Goal: Transaction & Acquisition: Obtain resource

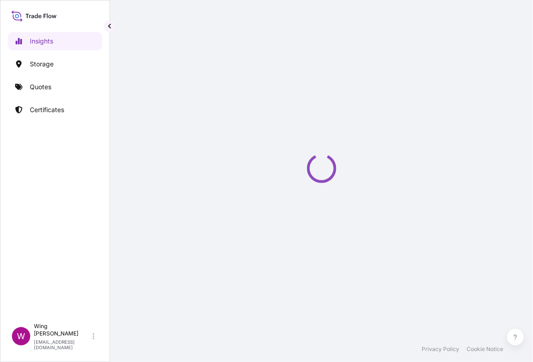
select select "2025"
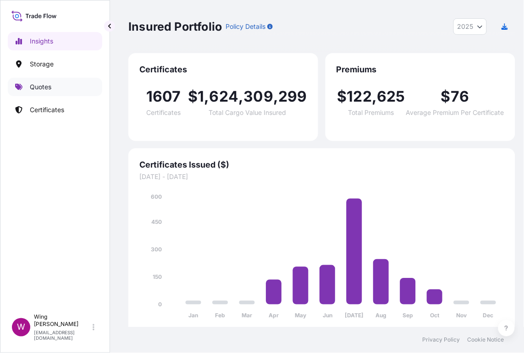
click at [37, 86] on p "Quotes" at bounding box center [41, 86] width 22 height 9
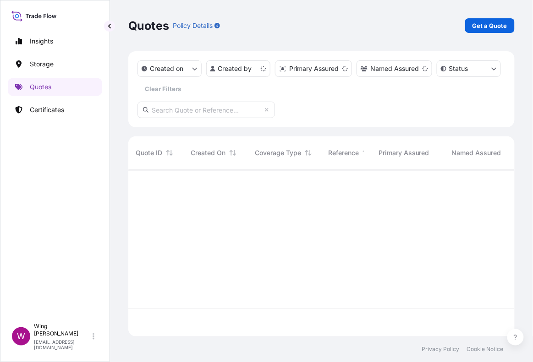
scroll to position [163, 377]
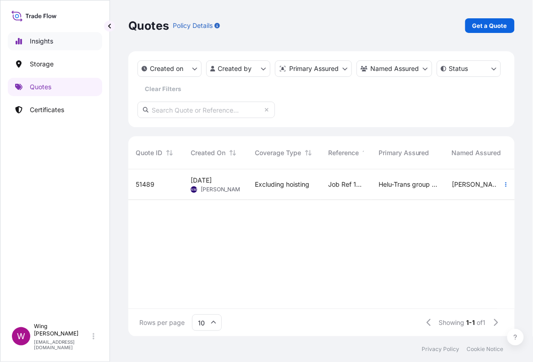
click at [46, 38] on p "Insights" at bounding box center [41, 41] width 23 height 9
select select "2025"
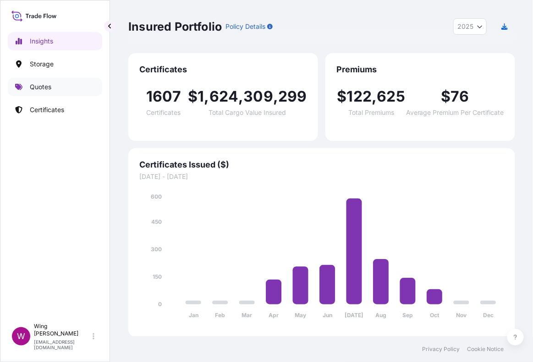
click at [46, 85] on p "Quotes" at bounding box center [41, 86] width 22 height 9
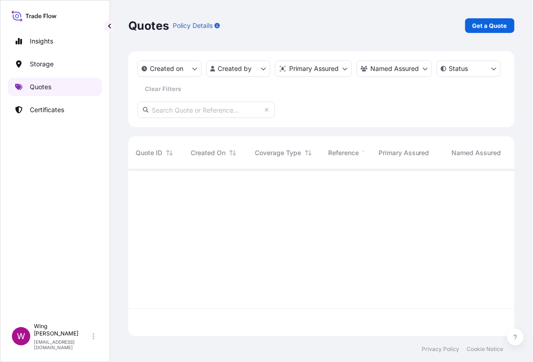
scroll to position [163, 377]
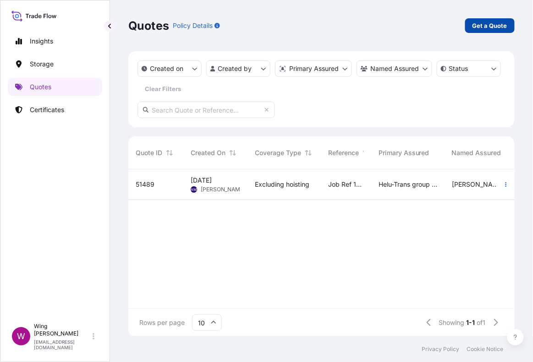
click at [494, 28] on p "Get a Quote" at bounding box center [489, 25] width 35 height 9
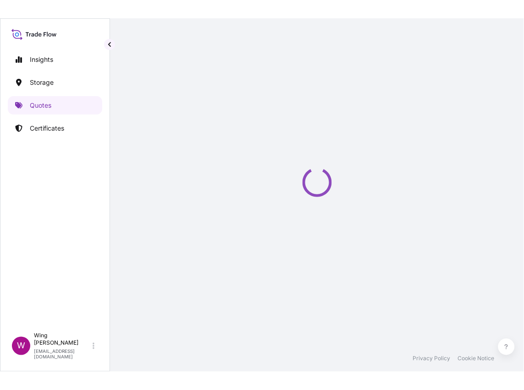
scroll to position [14, 0]
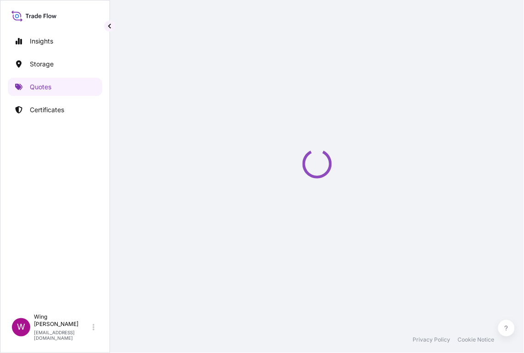
select select "AIR"
select select "27"
select select "Transit"
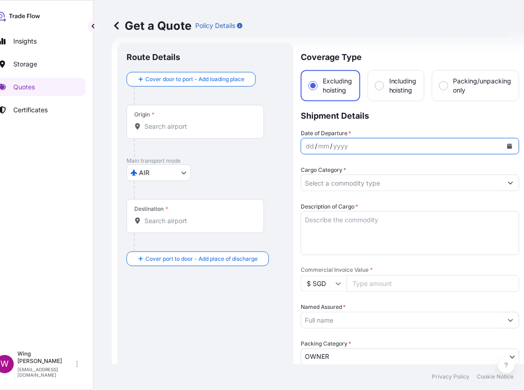
click at [507, 146] on icon "Calendar" at bounding box center [509, 145] width 5 height 5
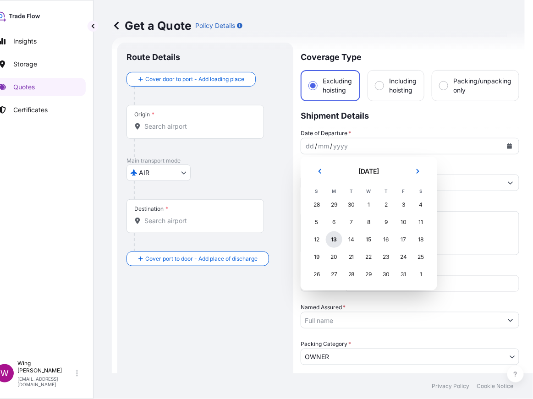
click at [332, 239] on div "13" at bounding box center [334, 239] width 16 height 16
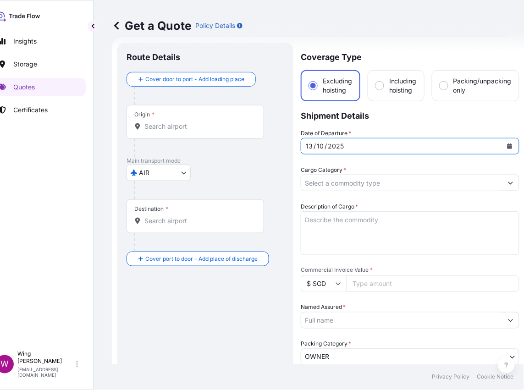
click at [377, 182] on input "Cargo Category *" at bounding box center [401, 183] width 201 height 16
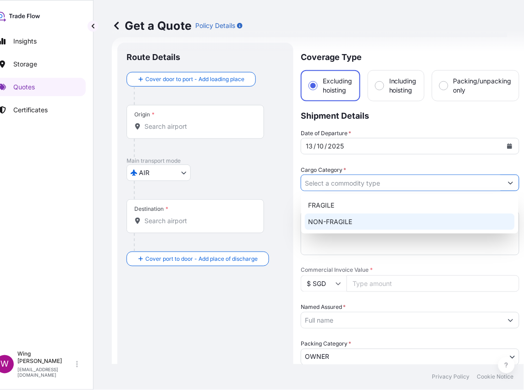
click at [370, 219] on div "NON-FRAGILE" at bounding box center [410, 221] width 210 height 16
type input "NON-FRAGILE"
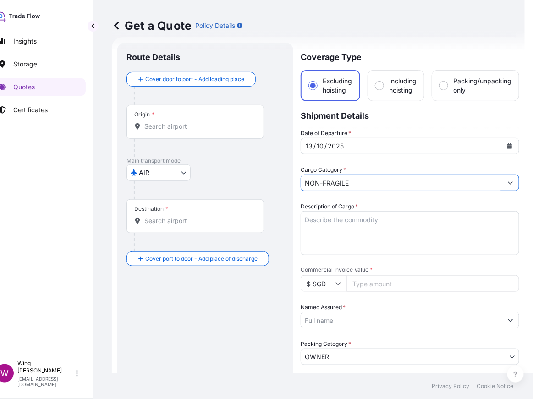
click at [157, 176] on body "2 options available. Insights Storage Quotes Certificates W Wing Lee [EMAIL_ADD…" at bounding box center [250, 199] width 533 height 399
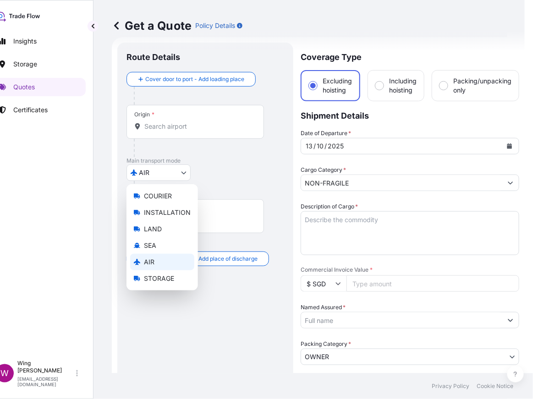
click at [153, 262] on span "AIR" at bounding box center [149, 261] width 11 height 9
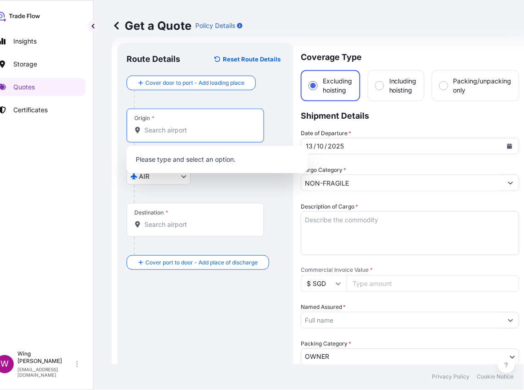
click at [164, 128] on input "Origin *" at bounding box center [198, 130] width 108 height 9
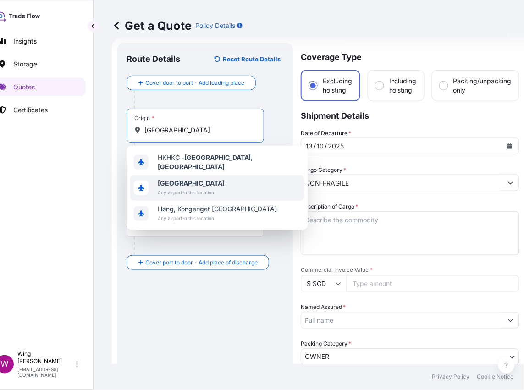
click at [171, 180] on b "[GEOGRAPHIC_DATA]" at bounding box center [191, 183] width 67 height 8
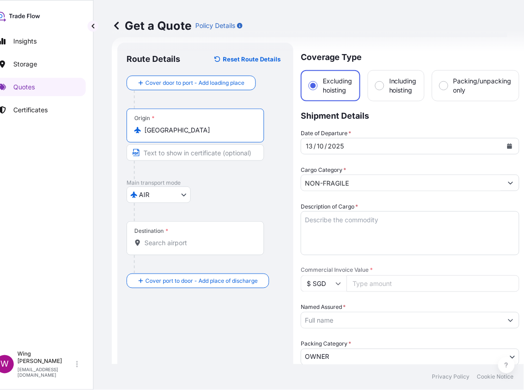
type input "[GEOGRAPHIC_DATA]"
click at [151, 245] on input "Destination *" at bounding box center [198, 242] width 108 height 9
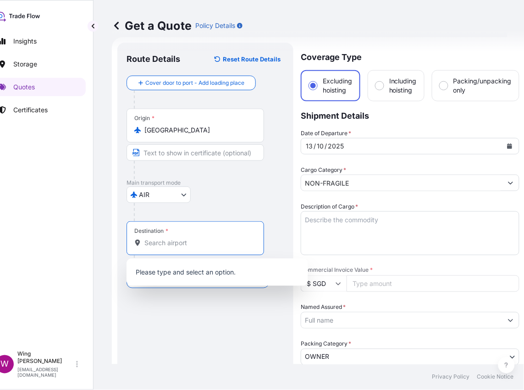
paste input "Switzerland"
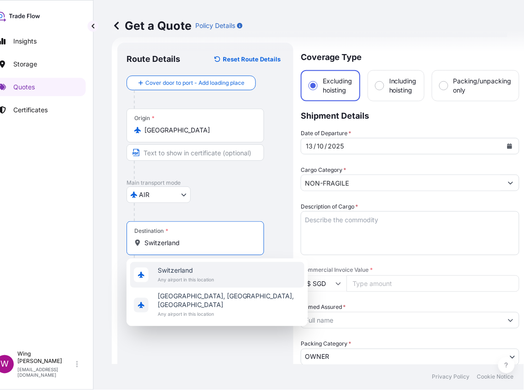
click at [198, 273] on span "Switzerland" at bounding box center [186, 270] width 56 height 9
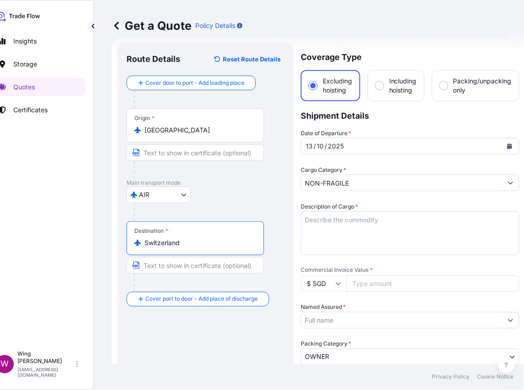
type input "Switzerland"
click at [462, 225] on textarea "Description of Cargo *" at bounding box center [409, 233] width 218 height 44
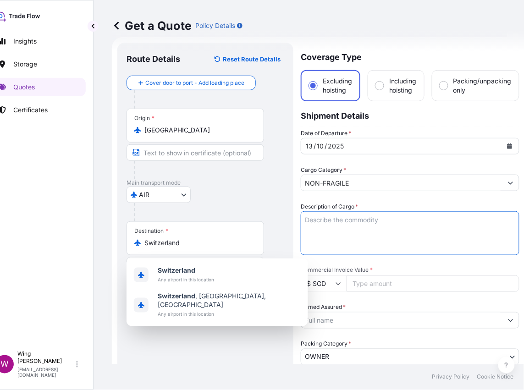
paste textarea "D2Y54, [PERSON_NAME], Portrait de Jeune Fille, oil on canvas, HKD 372,400- DCL4…"
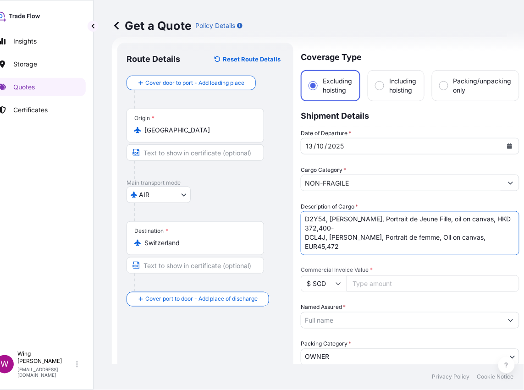
scroll to position [0, 0]
click at [304, 218] on textarea "D2Y54, [PERSON_NAME], Portrait de Jeune Fille, oil on canvas, HKD 372,400- DCL4…" at bounding box center [409, 233] width 218 height 44
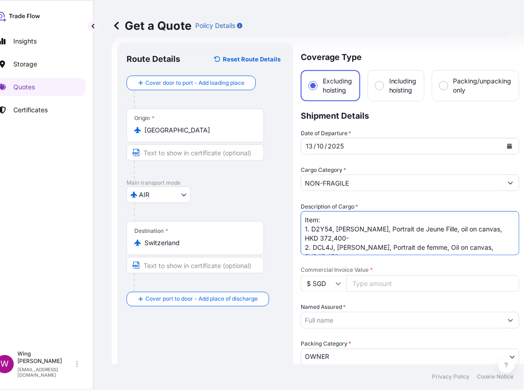
click at [351, 237] on textarea "Item: 1. D2Y54, [PERSON_NAME], Portrait de Jeune Fille, oil on canvas, HKD 372,…" at bounding box center [409, 233] width 218 height 44
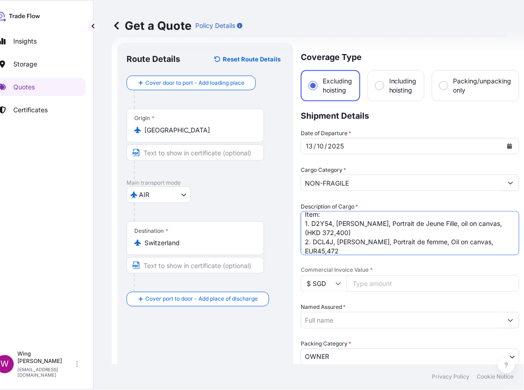
scroll to position [14, 0]
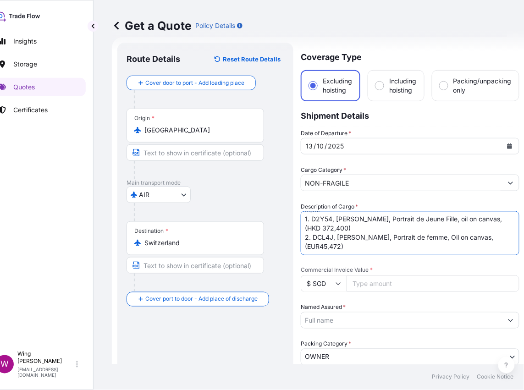
type textarea "Item: 1. D2Y54, [PERSON_NAME], Portrait de Jeune Fille, oil on canvas, (HKD 372…"
click at [405, 239] on textarea "Item: 1. D2Y54, [PERSON_NAME], Portrait de Jeune Fille, oil on canvas, (HKD 372…" at bounding box center [409, 233] width 218 height 44
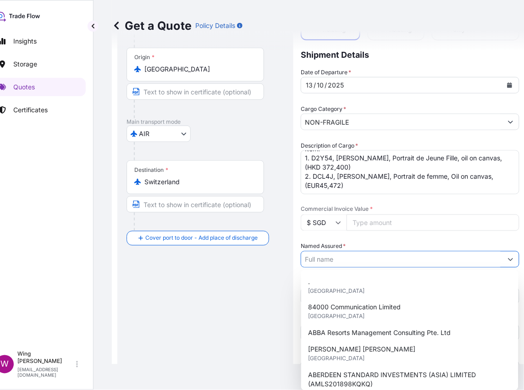
click at [384, 258] on input "Named Assured *" at bounding box center [401, 259] width 201 height 16
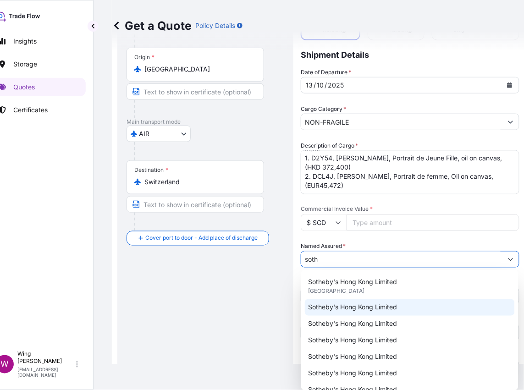
click at [344, 307] on span "Sotheby's Hong Kong Limited" at bounding box center [352, 307] width 89 height 9
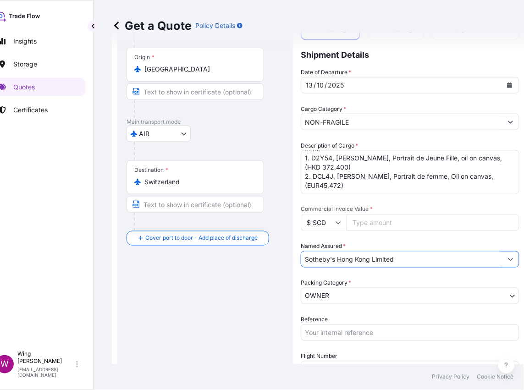
type input "Sotheby's Hong Kong Limited"
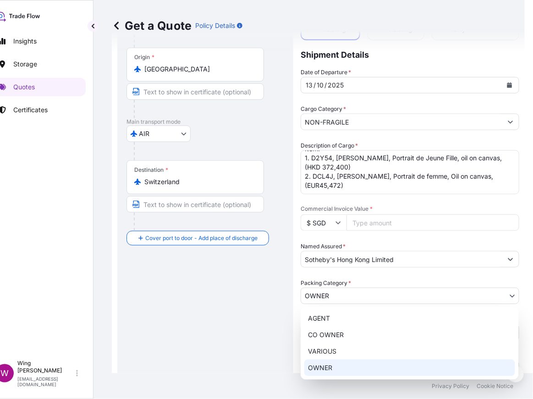
click at [375, 299] on body "7 options available. Insights Storage Quotes Certificates W Wing Lee [EMAIL_ADD…" at bounding box center [246, 199] width 524 height 399
click at [356, 362] on div "OWNER" at bounding box center [409, 368] width 211 height 16
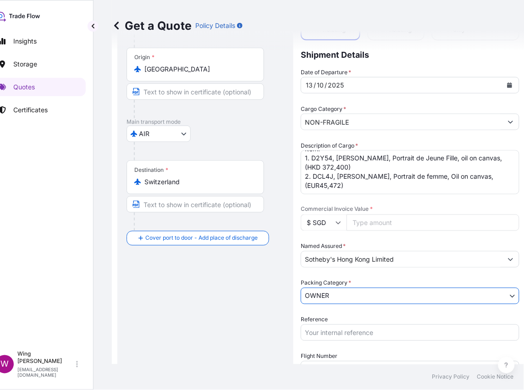
click at [233, 340] on div "Route Details Reset Route Details Cover door to port - Add loading place Place …" at bounding box center [205, 269] width 158 height 556
click at [372, 332] on input "Reference" at bounding box center [409, 332] width 218 height 16
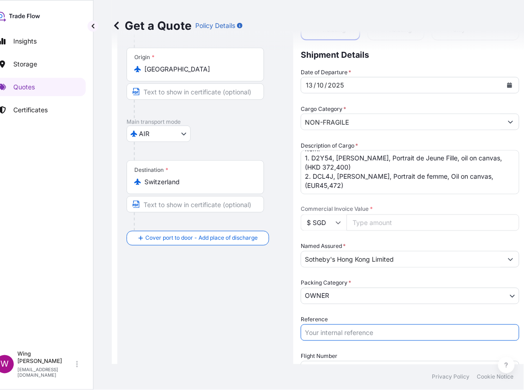
paste input "AMIM2511171MEGM"
type input "AMIM2511171MEGM"
click at [212, 332] on div "Route Details Reset Route Details Cover door to port - Add loading place Place …" at bounding box center [205, 269] width 158 height 556
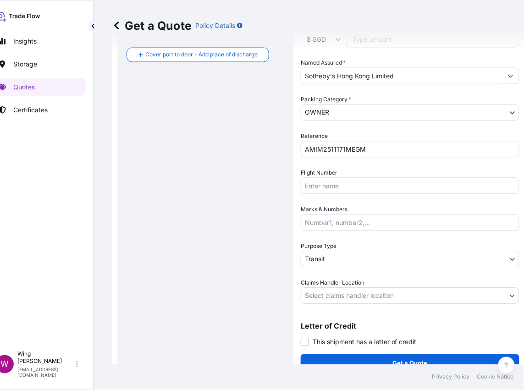
scroll to position [259, 0]
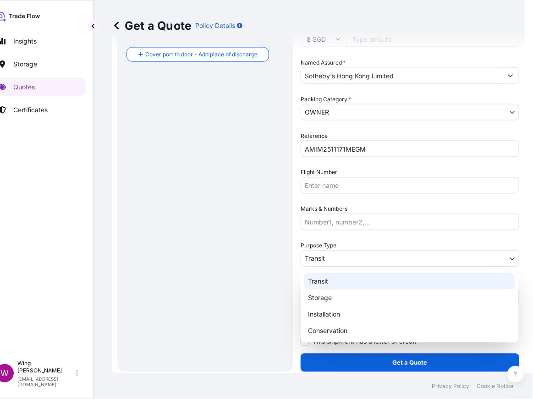
click at [393, 255] on body "Insights Storage Quotes Certificates W Wing Lee [EMAIL_ADDRESS][DOMAIN_NAME] Ge…" at bounding box center [246, 199] width 524 height 399
click at [352, 282] on div "Transit" at bounding box center [409, 281] width 211 height 16
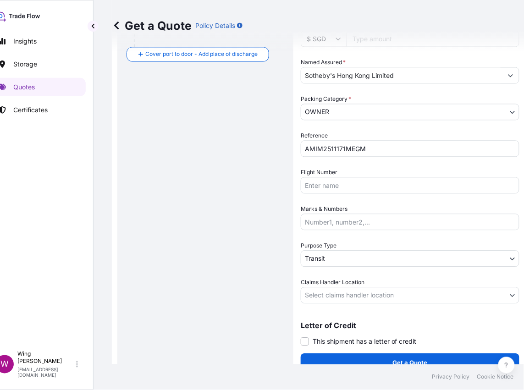
click at [286, 282] on div "Route Details Reset Route Details Cover door to port - Add loading place Place …" at bounding box center [205, 85] width 176 height 574
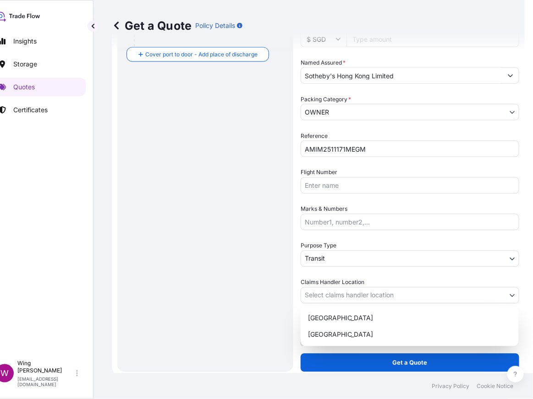
click at [335, 300] on body "Insights Storage Quotes Certificates W Wing Lee [EMAIL_ADDRESS][DOMAIN_NAME] Ge…" at bounding box center [246, 199] width 524 height 399
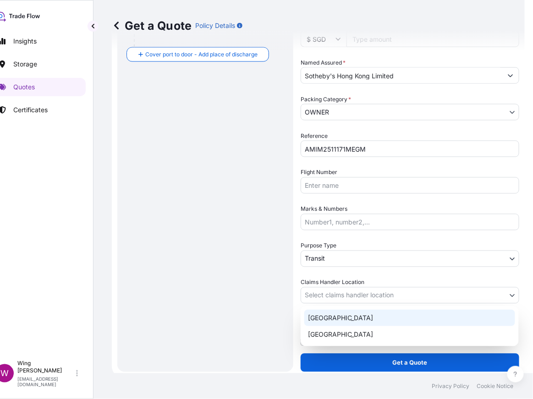
click at [338, 317] on div "[GEOGRAPHIC_DATA]" at bounding box center [409, 318] width 211 height 16
select select "[GEOGRAPHIC_DATA]"
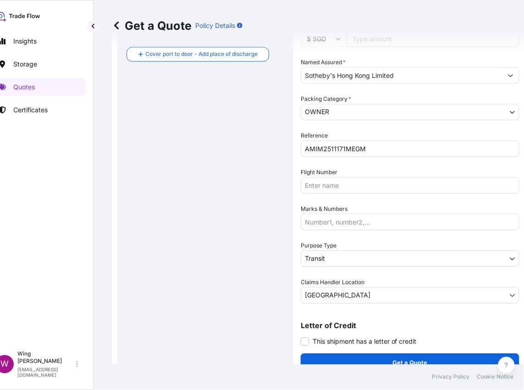
click at [278, 311] on div "Route Details Reset Route Details Cover door to port - Add loading place Place …" at bounding box center [205, 85] width 158 height 556
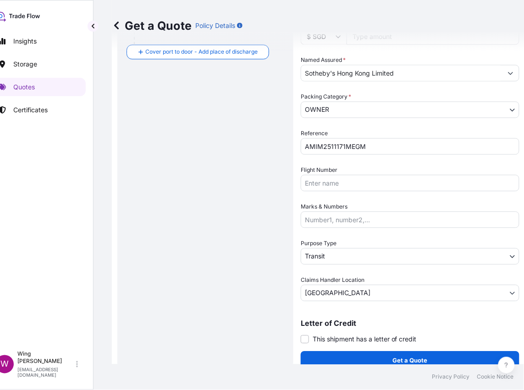
click at [166, 96] on div "Route Details Reset Route Details Cover door to port - Add loading place Place …" at bounding box center [205, 83] width 158 height 556
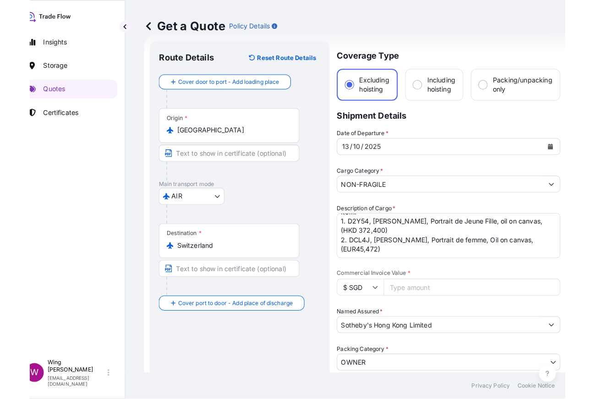
scroll to position [0, 0]
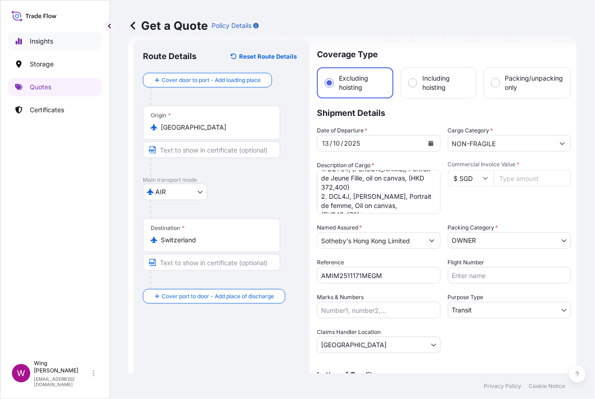
click at [39, 41] on p "Insights" at bounding box center [41, 41] width 23 height 9
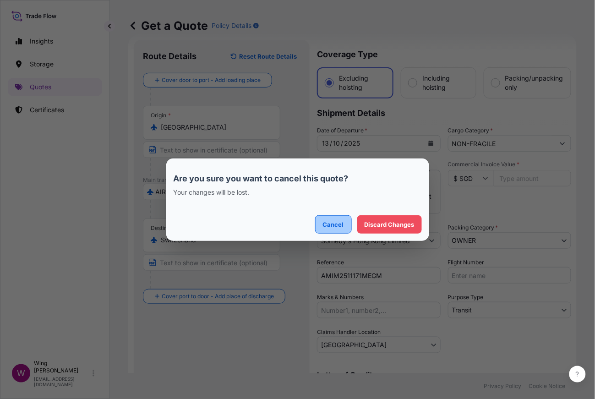
click at [334, 224] on p "Cancel" at bounding box center [333, 224] width 21 height 9
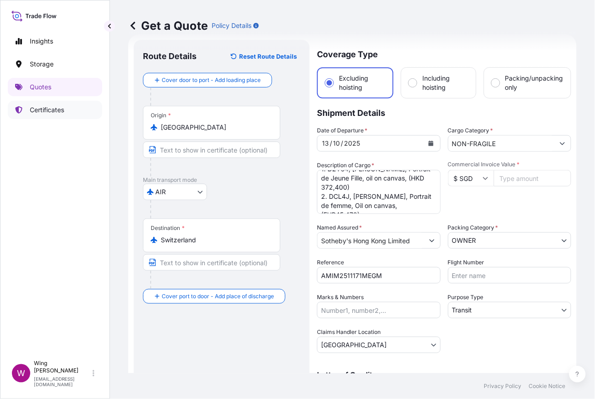
click at [46, 114] on p "Certificates" at bounding box center [47, 109] width 34 height 9
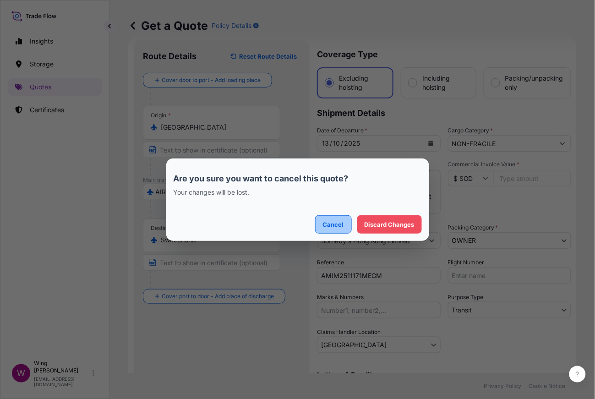
click at [329, 220] on p "Cancel" at bounding box center [333, 224] width 21 height 9
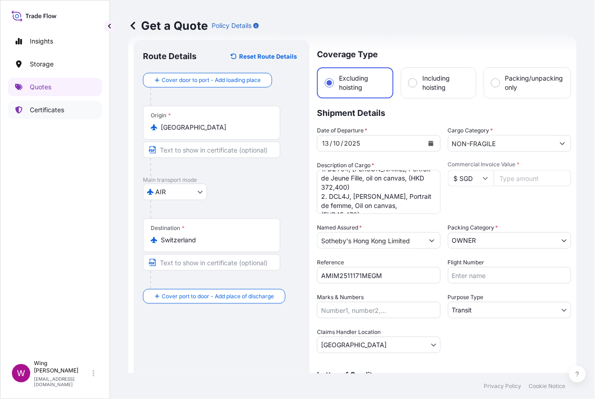
click at [52, 111] on p "Certificates" at bounding box center [47, 109] width 34 height 9
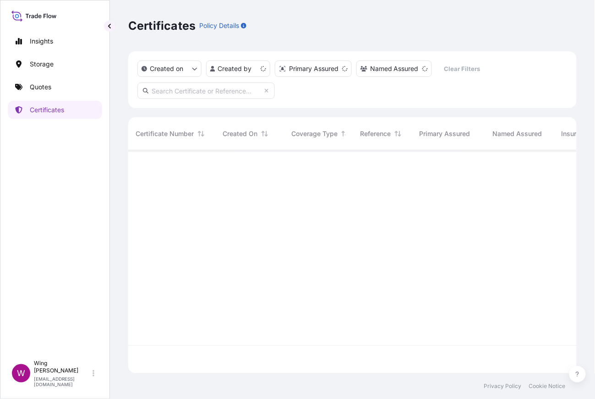
scroll to position [219, 439]
click at [194, 93] on input "text" at bounding box center [205, 90] width 137 height 16
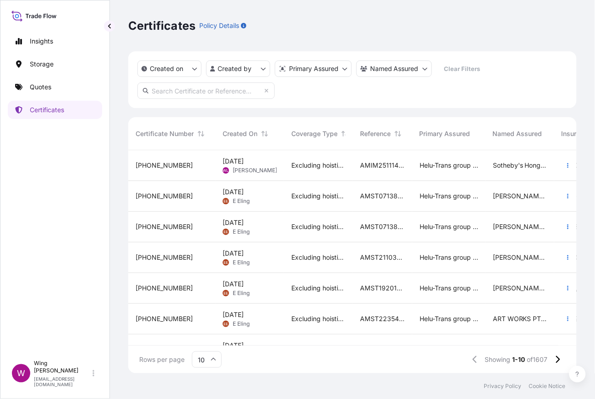
paste input "9877611013808"
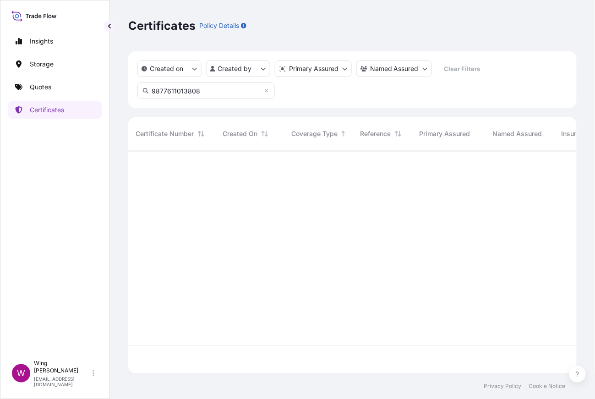
scroll to position [247, 439]
type input "9877611013808"
click at [456, 190] on div at bounding box center [519, 262] width 783 height 224
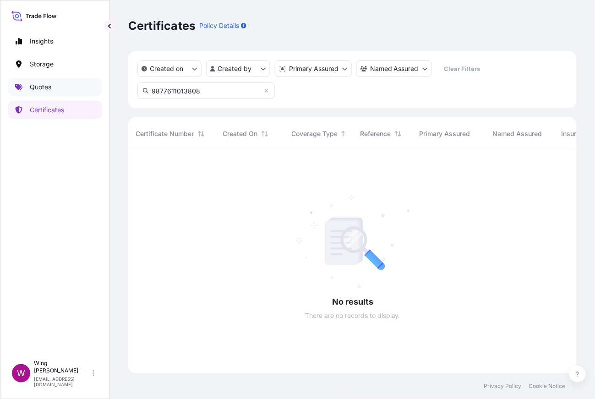
click at [37, 89] on p "Quotes" at bounding box center [41, 86] width 22 height 9
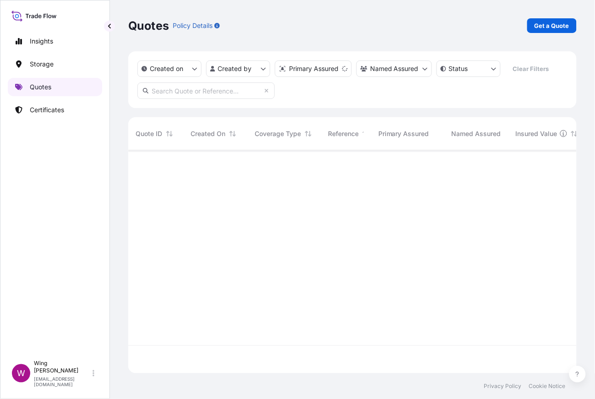
scroll to position [219, 439]
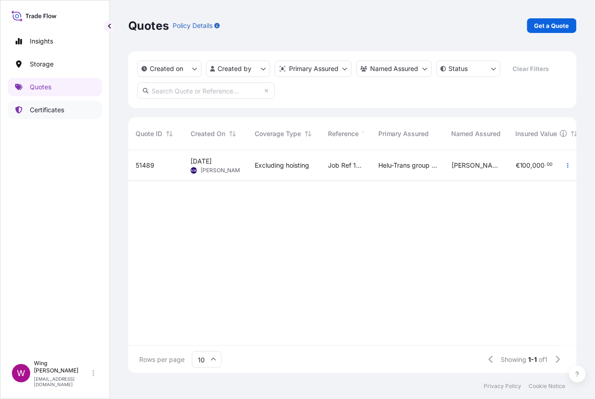
click at [58, 111] on p "Certificates" at bounding box center [47, 109] width 34 height 9
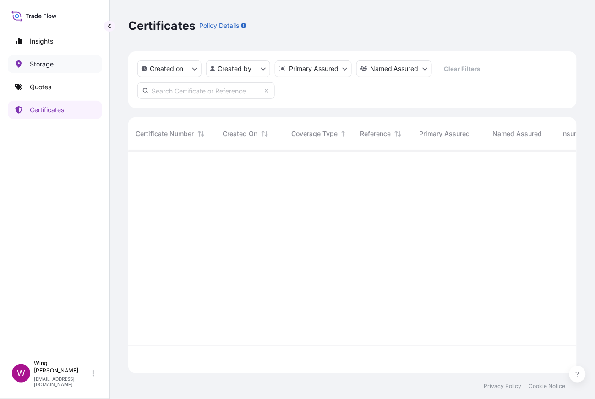
scroll to position [219, 439]
click at [50, 44] on p "Insights" at bounding box center [41, 41] width 23 height 9
select select "2025"
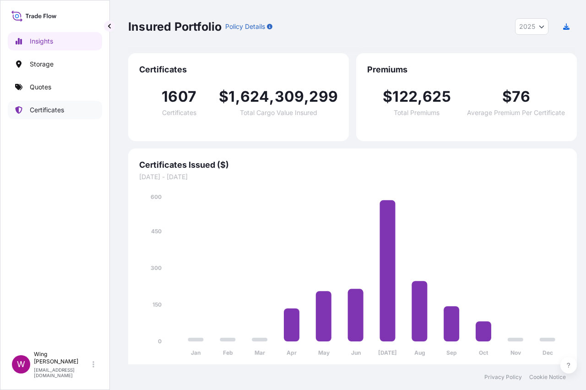
click at [43, 114] on p "Certificates" at bounding box center [47, 109] width 34 height 9
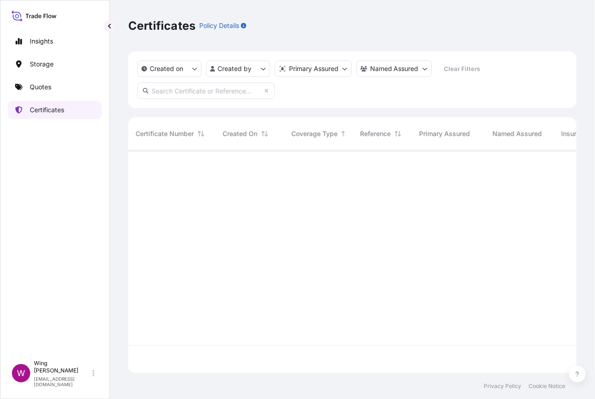
scroll to position [219, 439]
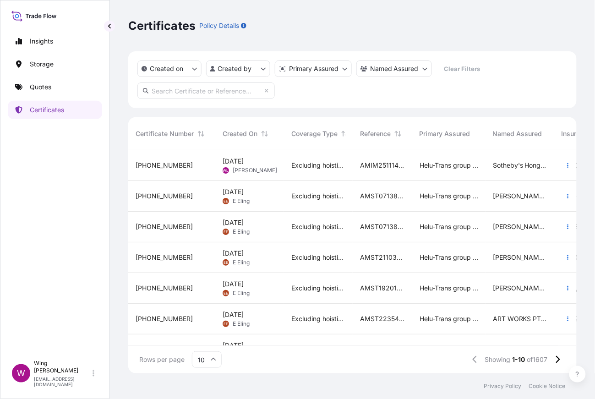
click at [183, 91] on input "text" at bounding box center [205, 90] width 137 height 16
click at [502, 84] on div "Created on Created by Primary Assured Named Assured Clear Filters" at bounding box center [352, 79] width 448 height 57
click at [182, 89] on input "text" at bounding box center [205, 90] width 137 height 16
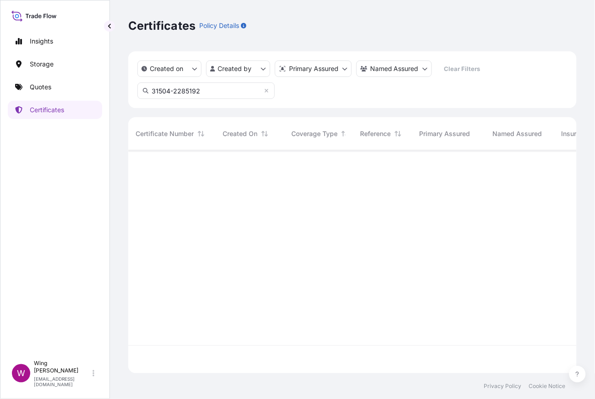
scroll to position [247, 439]
click at [188, 91] on input "31504-2285192" at bounding box center [205, 90] width 137 height 16
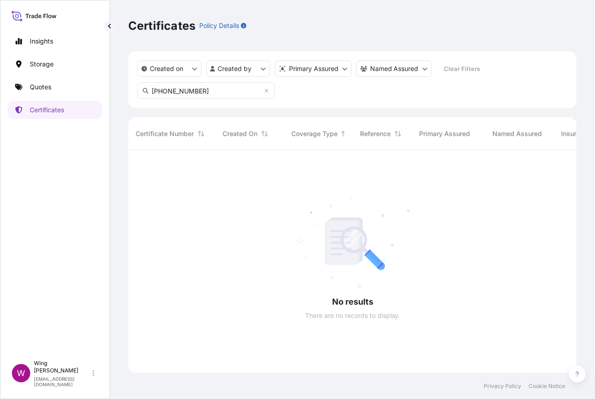
click at [210, 90] on input "[PHONE_NUMBER]" at bounding box center [205, 90] width 137 height 16
drag, startPoint x: 174, startPoint y: 90, endPoint x: 115, endPoint y: 91, distance: 58.6
click at [115, 91] on div "Certificates Policy Details Created on Created by Primary Assured Named Assured…" at bounding box center [352, 186] width 485 height 373
type input "2285-192"
click at [40, 41] on p "Insights" at bounding box center [41, 41] width 23 height 9
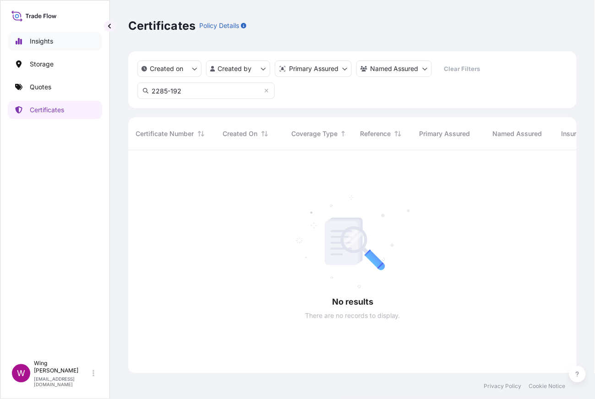
select select "2025"
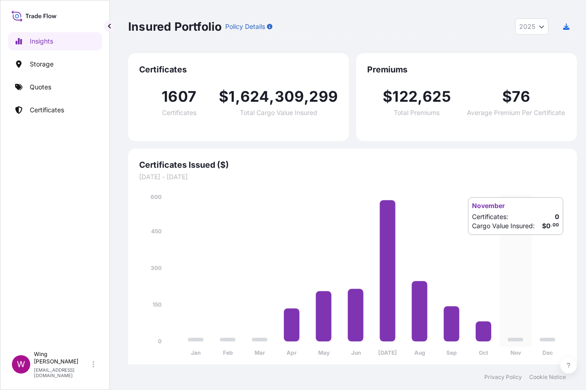
click at [501, 245] on icon "Jan Feb Mar Apr May Jun [DATE] Aug Sep Oct Nov Dec 0 150 300 450 600" at bounding box center [352, 277] width 427 height 170
click at [45, 87] on p "Quotes" at bounding box center [41, 86] width 22 height 9
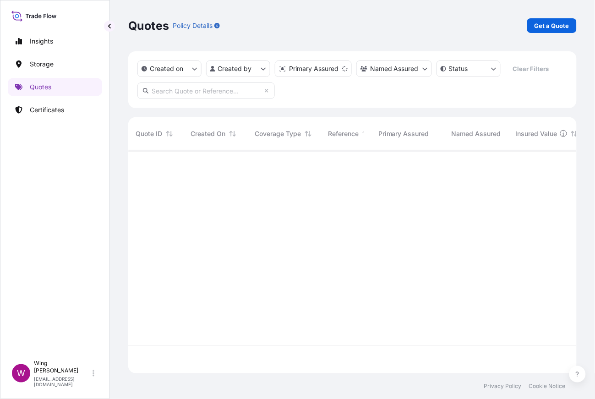
scroll to position [219, 439]
click at [532, 23] on p "Get a Quote" at bounding box center [552, 25] width 35 height 9
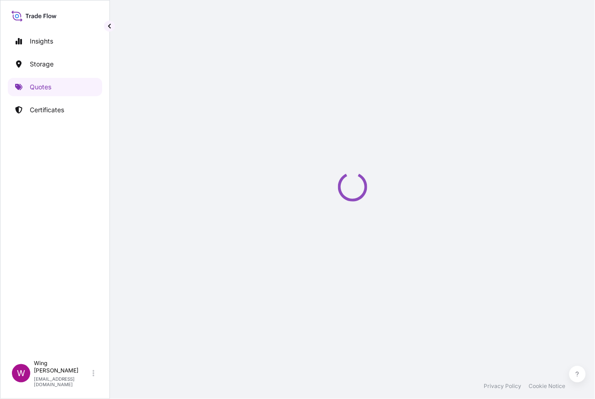
select select "AIR"
select select "27"
select select "Transit"
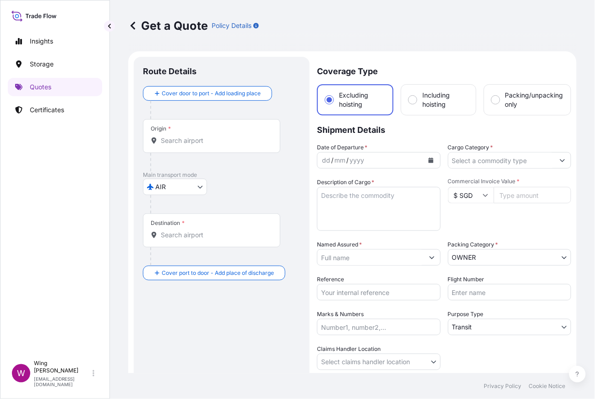
scroll to position [14, 0]
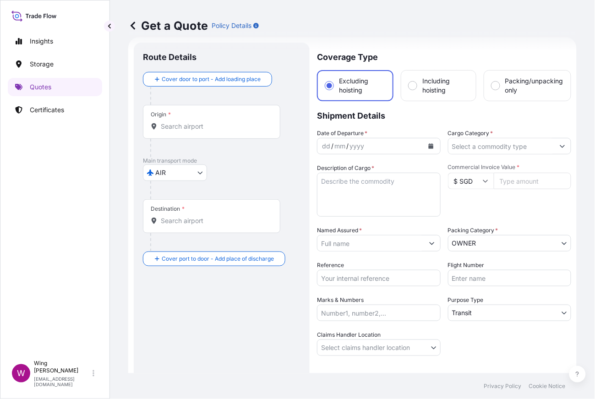
click at [171, 179] on body "Insights Storage Quotes Certificates W Wing Lee [EMAIL_ADDRESS][DOMAIN_NAME] Ge…" at bounding box center [297, 199] width 595 height 399
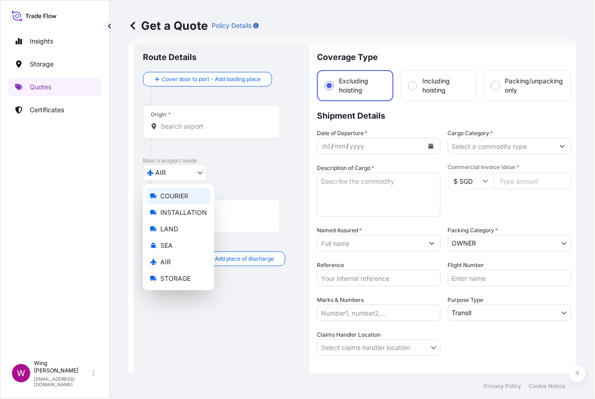
click at [178, 193] on span "COURIER" at bounding box center [174, 195] width 28 height 9
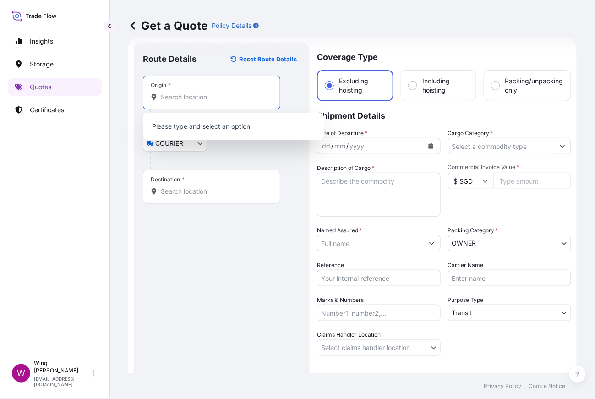
click at [198, 99] on input "Origin *" at bounding box center [215, 97] width 108 height 9
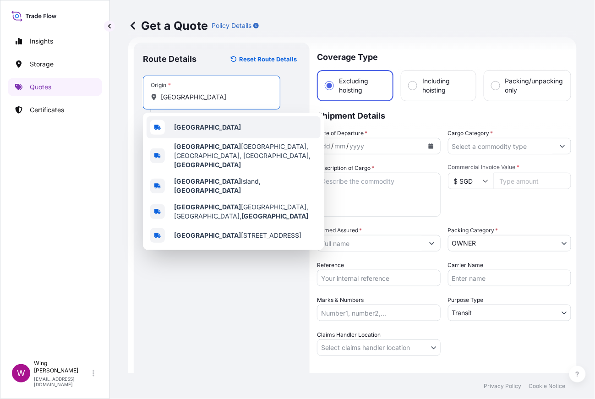
click at [187, 131] on b "[GEOGRAPHIC_DATA]" at bounding box center [207, 127] width 67 height 8
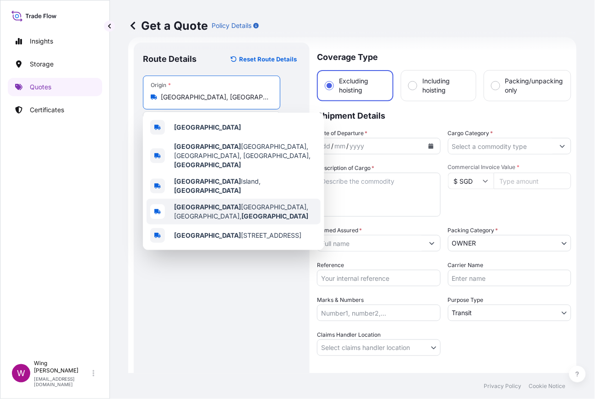
paste input "[GEOGRAPHIC_DATA]"
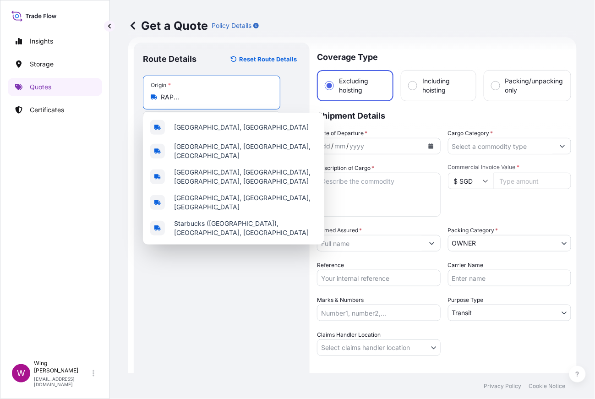
scroll to position [0, 0]
drag, startPoint x: 261, startPoint y: 97, endPoint x: 142, endPoint y: 97, distance: 118.2
click at [143, 97] on div "Origin * [GEOGRAPHIC_DATA], [GEOGRAPHIC_DATA], [GEOGRAPHIC_DATA] [GEOGRAPHIC_DA…" at bounding box center [211, 93] width 137 height 34
type input "A"
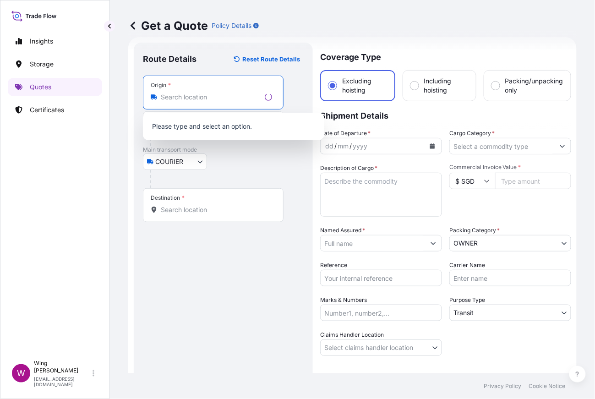
paste input "[GEOGRAPHIC_DATA]"
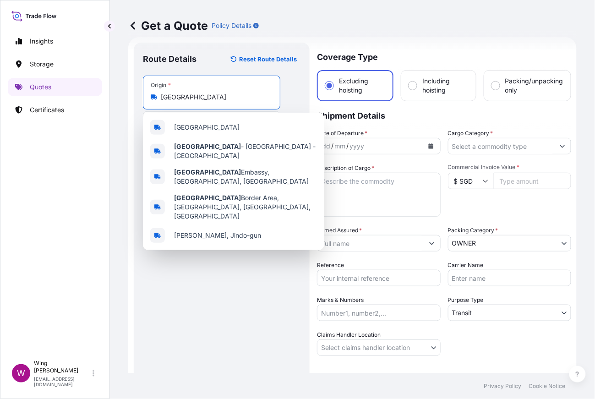
drag, startPoint x: 213, startPoint y: 96, endPoint x: 73, endPoint y: 93, distance: 140.2
click at [73, 93] on div "Insights Storage Quotes Certificates W Wing Lee [EMAIL_ADDRESS][DOMAIN_NAME] Ge…" at bounding box center [297, 199] width 595 height 399
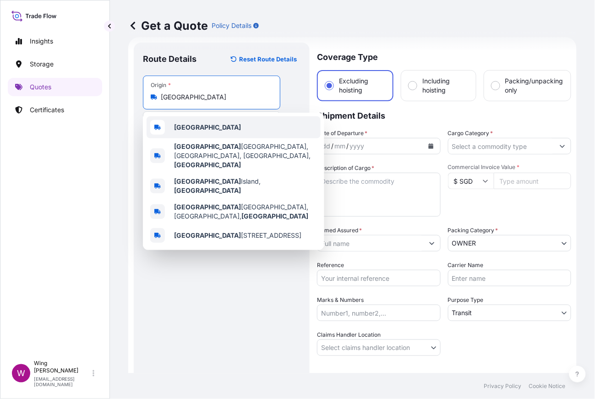
click at [185, 126] on b "[GEOGRAPHIC_DATA]" at bounding box center [207, 127] width 67 height 8
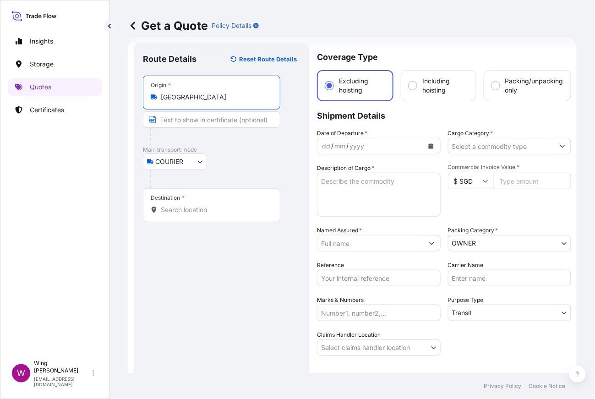
type input "[GEOGRAPHIC_DATA]"
click at [202, 212] on input "Destination *" at bounding box center [215, 209] width 108 height 9
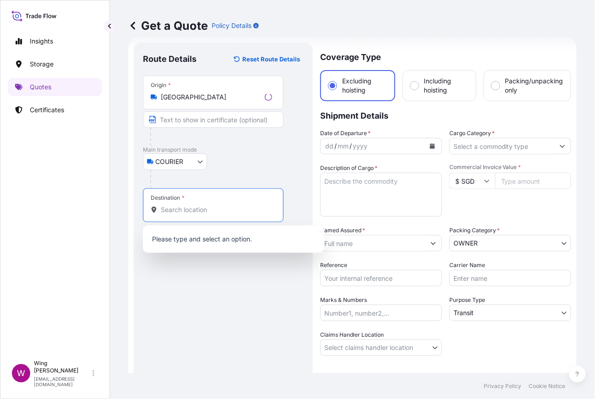
paste input "[GEOGRAPHIC_DATA]"
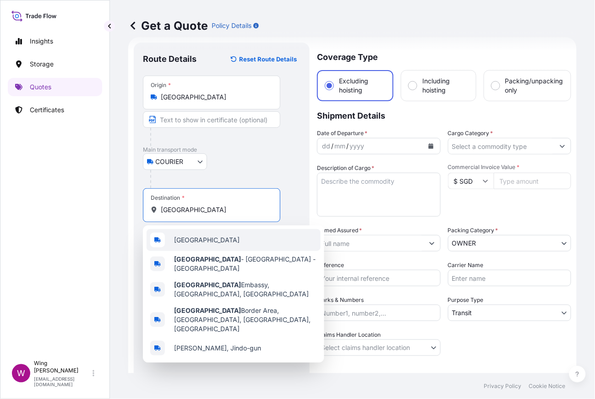
click at [200, 238] on span "[GEOGRAPHIC_DATA]" at bounding box center [206, 239] width 65 height 9
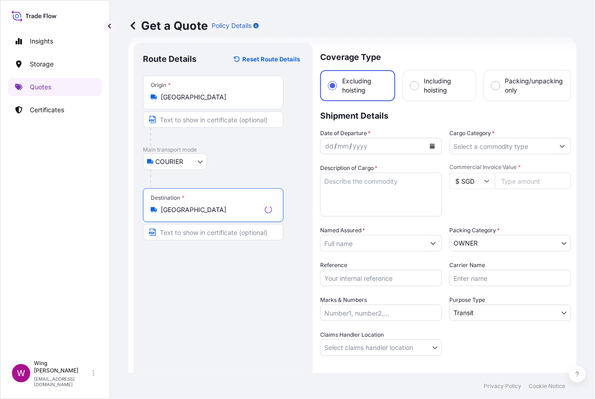
type input "[GEOGRAPHIC_DATA]"
click at [197, 259] on div "Route Details Reset Route Details Place of loading Road / Inland Road / Inland …" at bounding box center [223, 233] width 161 height 363
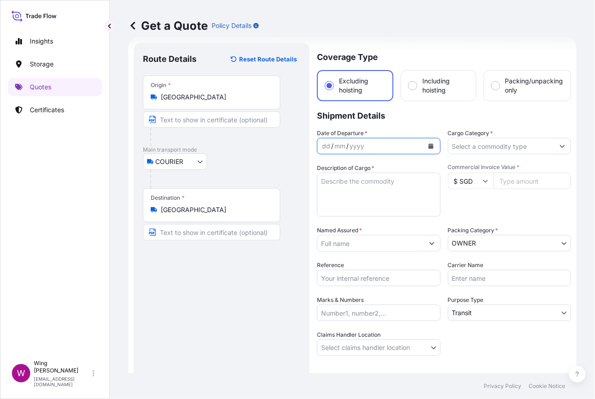
click at [428, 145] on icon "Calendar" at bounding box center [430, 145] width 5 height 5
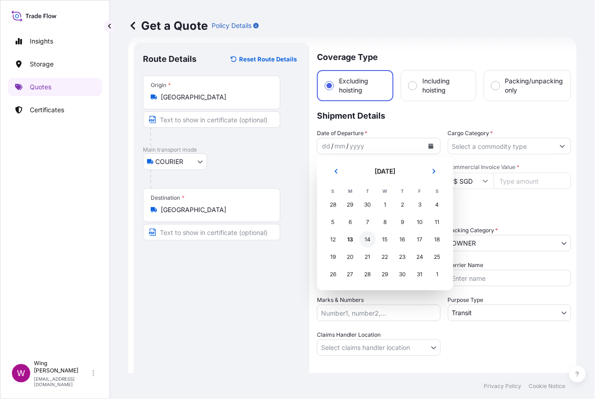
click at [368, 236] on div "14" at bounding box center [368, 239] width 16 height 16
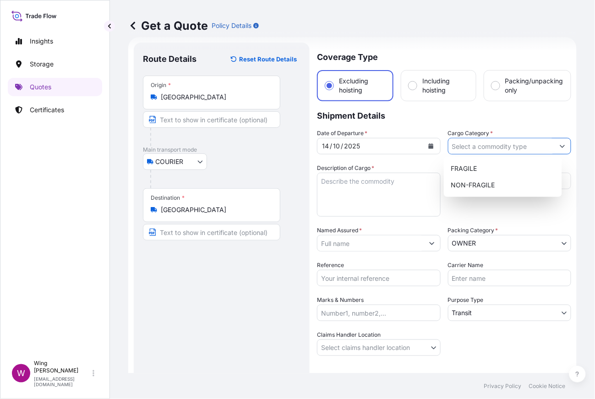
click at [466, 147] on input "Cargo Category *" at bounding box center [501, 146] width 106 height 16
click at [462, 177] on div "NON-FRAGILE" at bounding box center [503, 185] width 111 height 16
type input "NON-FRAGILE"
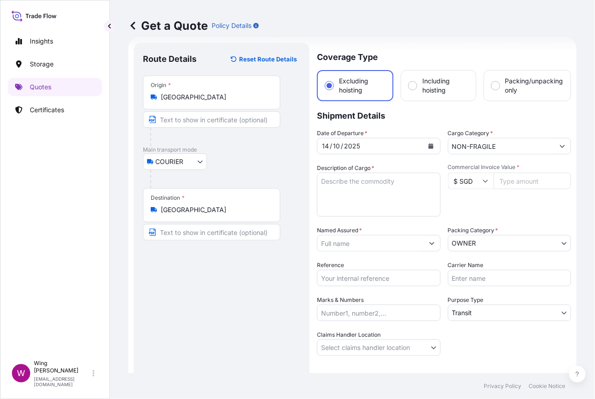
click at [249, 153] on div "COURIER COURIER INSTALLATION LAND SEA AIR STORAGE" at bounding box center [222, 161] width 158 height 16
click at [373, 192] on textarea "Description of Cargo *" at bounding box center [379, 195] width 124 height 44
paste textarea "DD66V, [PERSON_NAME], Conjunction 20-68"
type textarea "DD66V, [PERSON_NAME], Conjunction 20-68"
drag, startPoint x: 220, startPoint y: 299, endPoint x: 227, endPoint y: 296, distance: 7.2
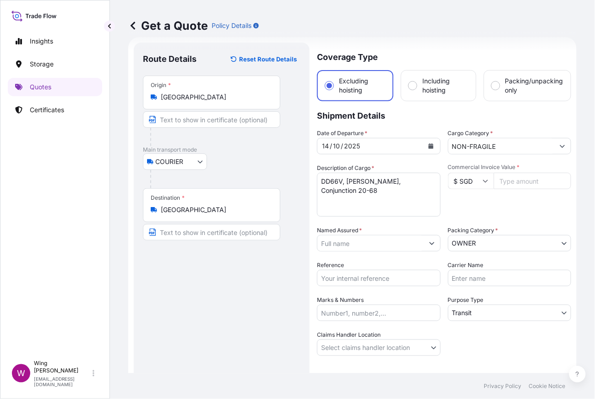
click at [220, 299] on div "Route Details Reset Route Details Place of loading Road / Inland Road / Inland …" at bounding box center [222, 233] width 158 height 363
click at [464, 179] on input "$ SGD" at bounding box center [471, 181] width 46 height 16
click at [463, 185] on div "$ HKD" at bounding box center [466, 175] width 38 height 17
type input "$ HKD"
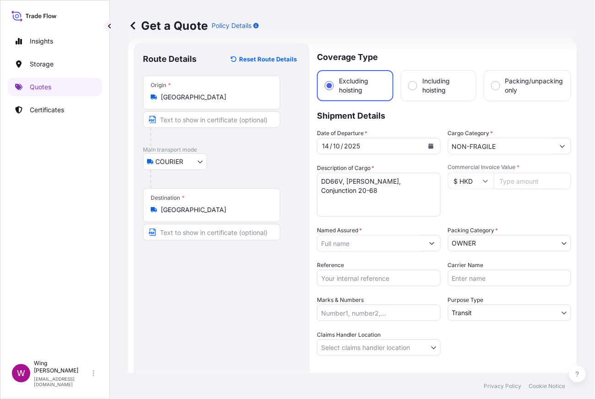
click at [502, 169] on span "Commercial Invoice Value *" at bounding box center [510, 167] width 124 height 7
click at [502, 173] on input "Commercial Invoice Value *" at bounding box center [533, 181] width 78 height 16
click at [502, 185] on input "Commercial Invoice Value *" at bounding box center [533, 181] width 78 height 16
paste input "635000.00"
type input "635000.00"
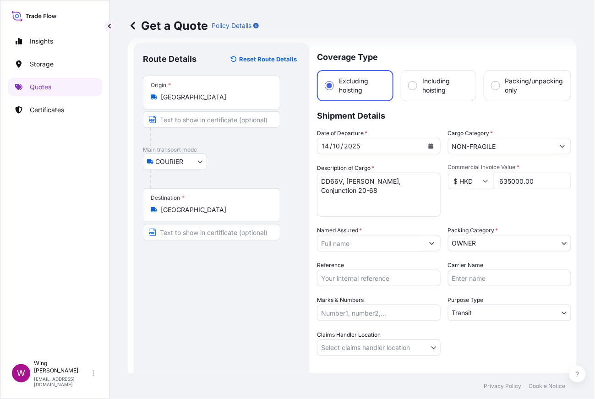
click at [489, 198] on div "Commercial Invoice Value * $ HKD 635000.00" at bounding box center [510, 190] width 124 height 53
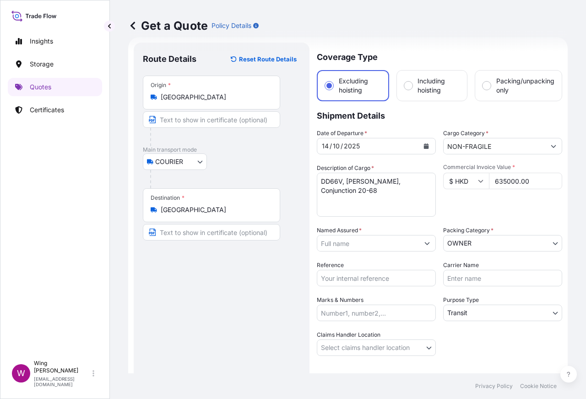
click at [348, 240] on input "Named Assured *" at bounding box center [368, 243] width 102 height 16
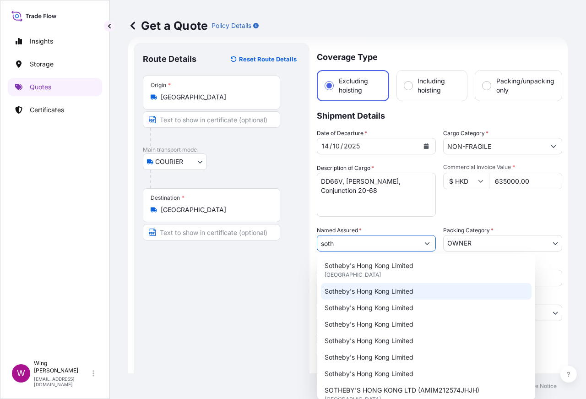
click at [347, 287] on span "Sotheby's Hong Kong Limited" at bounding box center [369, 291] width 89 height 9
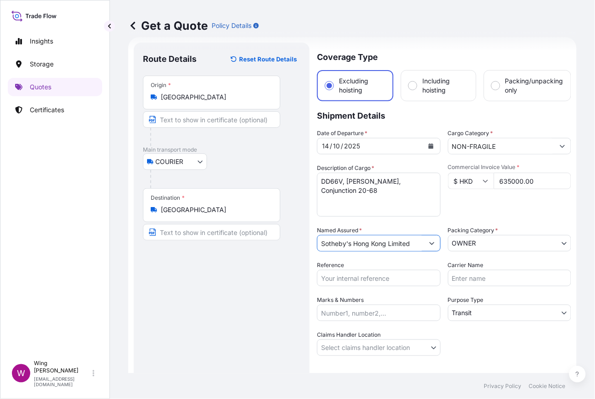
type input "Sotheby's Hong Kong Limited"
click at [493, 244] on body "15 options available. 9 options available. 1 option available. 0 options availa…" at bounding box center [297, 199] width 595 height 399
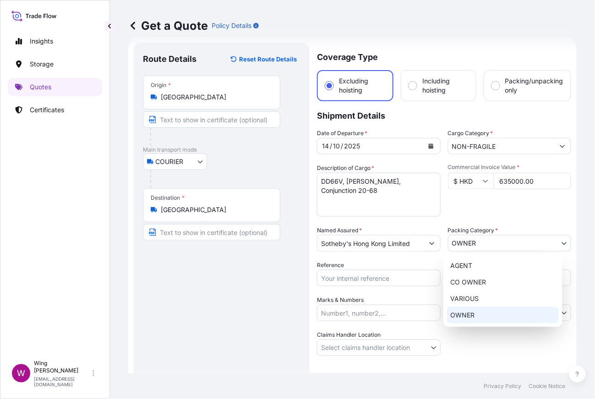
click at [482, 312] on div "OWNER" at bounding box center [503, 315] width 112 height 16
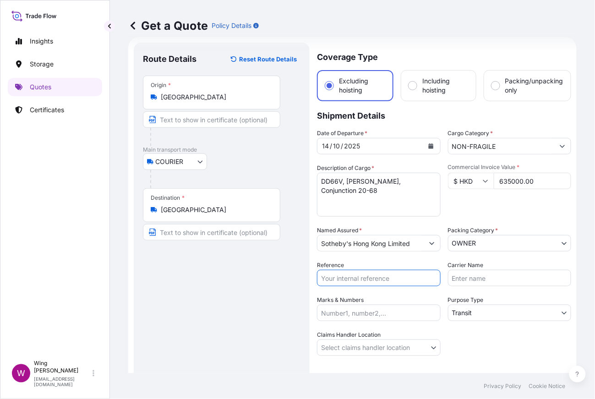
click at [372, 281] on input "Reference" at bounding box center [379, 278] width 124 height 16
paste input "AMIM2511218MEME"
type input "AMIM2511218MEME"
click at [218, 287] on div "Route Details Reset Route Details Place of loading Road / Inland Road / Inland …" at bounding box center [222, 233] width 158 height 363
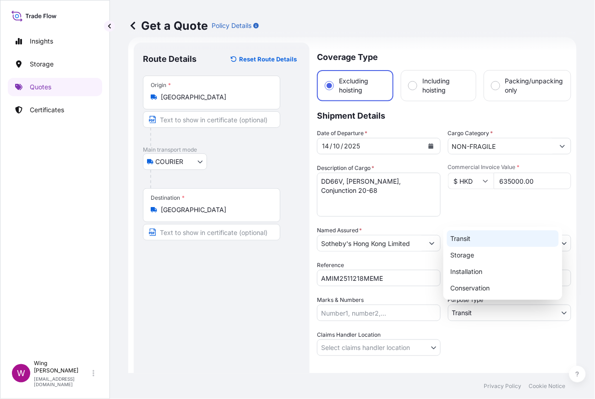
click at [496, 313] on body "Insights Storage Quotes Certificates W Wing Lee [EMAIL_ADDRESS][DOMAIN_NAME] Ge…" at bounding box center [297, 199] width 595 height 399
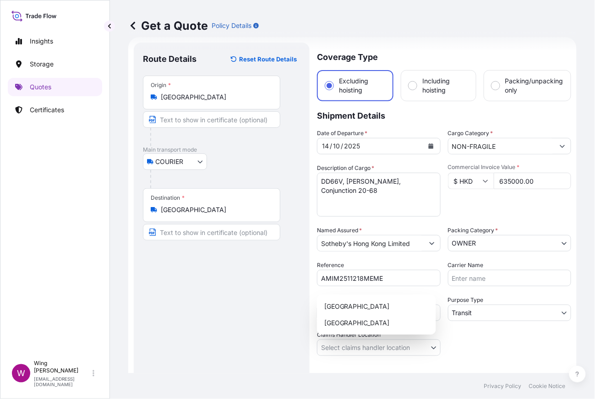
click at [360, 341] on body "Insights Storage Quotes Certificates W Wing Lee [EMAIL_ADDRESS][DOMAIN_NAME] Ge…" at bounding box center [297, 199] width 595 height 399
click at [358, 307] on div "[GEOGRAPHIC_DATA]" at bounding box center [377, 306] width 112 height 16
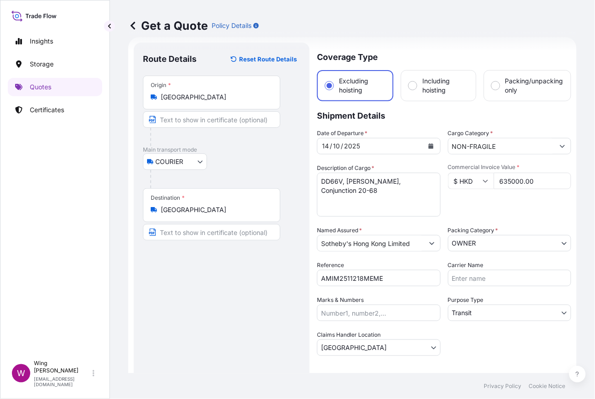
click at [263, 314] on div "Route Details Reset Route Details Place of loading Road / Inland Road / Inland …" at bounding box center [222, 233] width 158 height 363
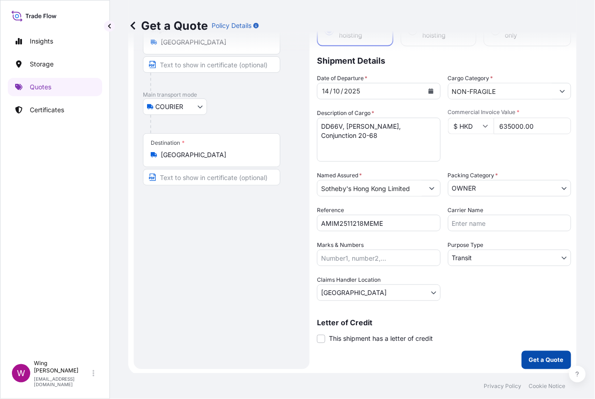
click at [532, 356] on p "Get a Quote" at bounding box center [546, 359] width 35 height 9
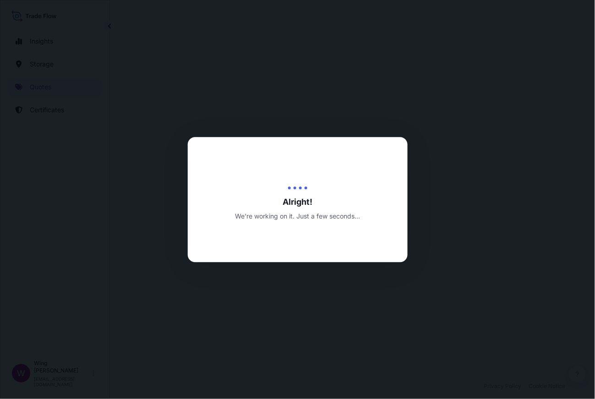
select select "COURIER"
select select "Transit"
select select "[GEOGRAPHIC_DATA]"
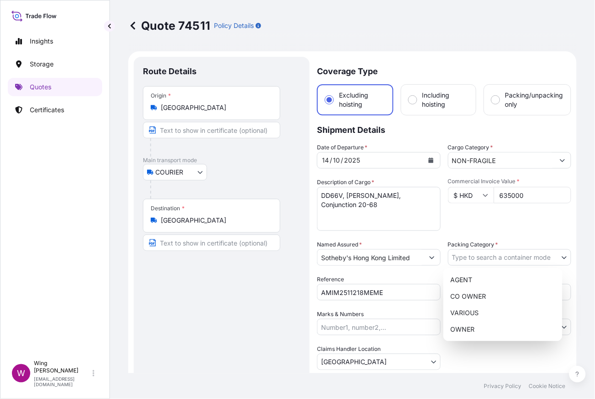
click at [485, 260] on body "Insights Storage Quotes Certificates W Wing Lee [EMAIL_ADDRESS][DOMAIN_NAME] Qu…" at bounding box center [297, 199] width 595 height 399
click at [474, 327] on div "OWNER" at bounding box center [503, 329] width 112 height 16
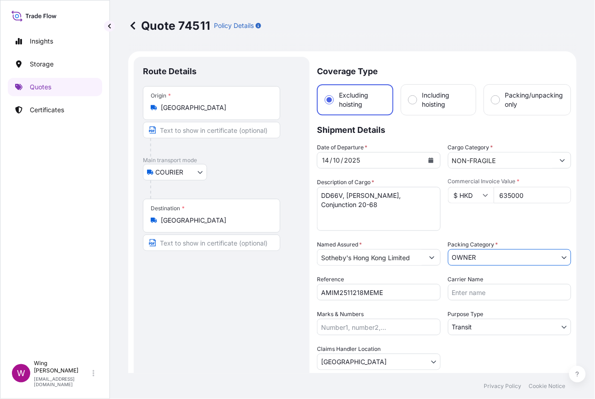
click at [238, 305] on div "Route Details Place of loading Road / [GEOGRAPHIC_DATA] / Inland Origin * [GEOG…" at bounding box center [222, 247] width 158 height 363
click at [242, 314] on div "Route Details Place of loading Road / [GEOGRAPHIC_DATA] / Inland Origin * [GEOG…" at bounding box center [222, 247] width 158 height 363
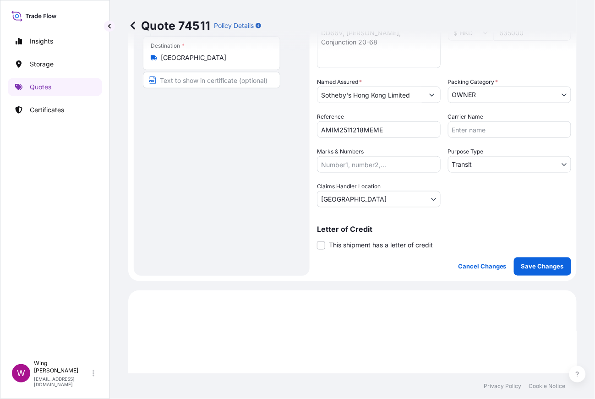
scroll to position [183, 0]
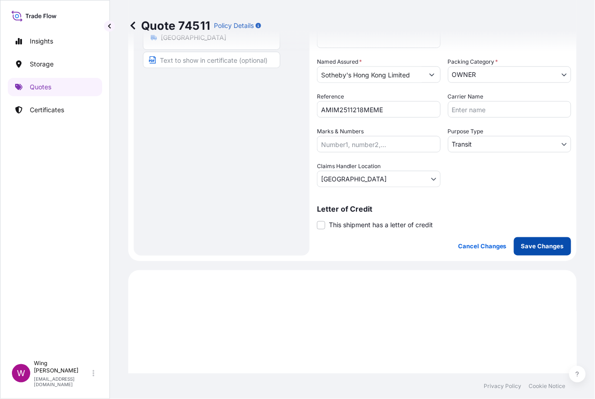
click at [532, 242] on p "Save Changes" at bounding box center [542, 246] width 43 height 9
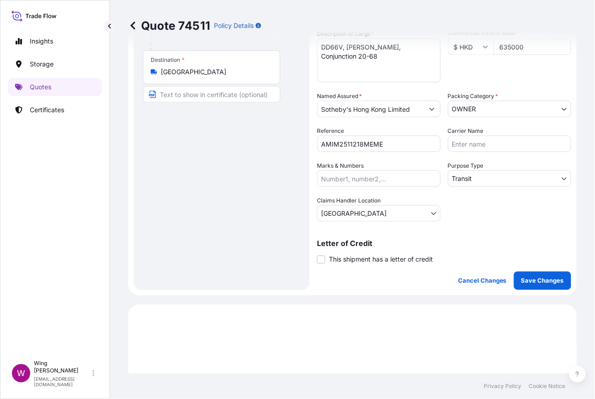
scroll to position [101, 0]
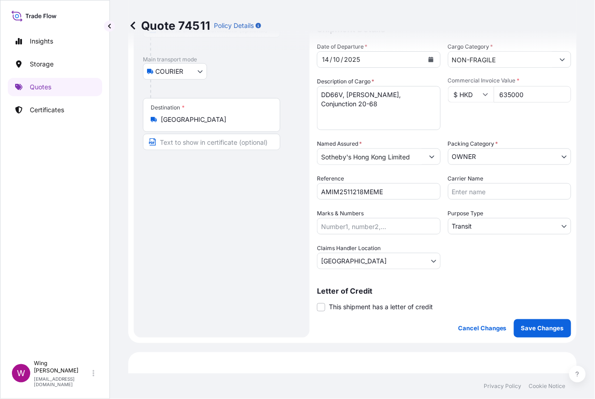
select select "COURIER"
select select "Transit"
select select "[GEOGRAPHIC_DATA]"
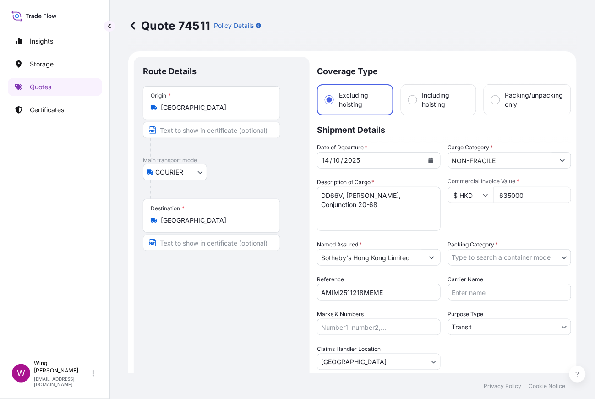
click at [232, 283] on div "Route Details Place of loading Road / [GEOGRAPHIC_DATA] / Inland Origin * [GEOG…" at bounding box center [222, 247] width 158 height 363
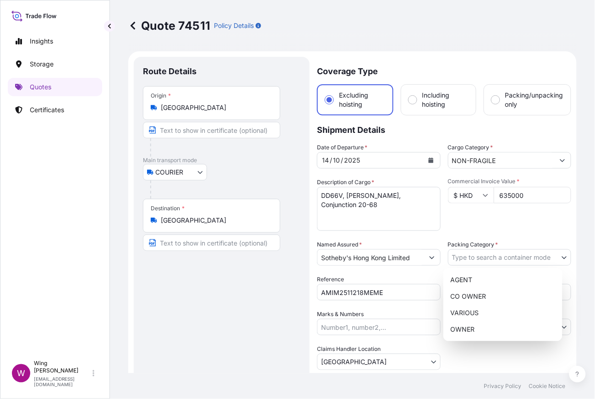
click at [466, 249] on body "Insights Storage Quotes Certificates W Wing Lee [EMAIL_ADDRESS][DOMAIN_NAME] Qu…" at bounding box center [297, 199] width 595 height 399
click at [469, 324] on div "OWNER" at bounding box center [503, 329] width 112 height 16
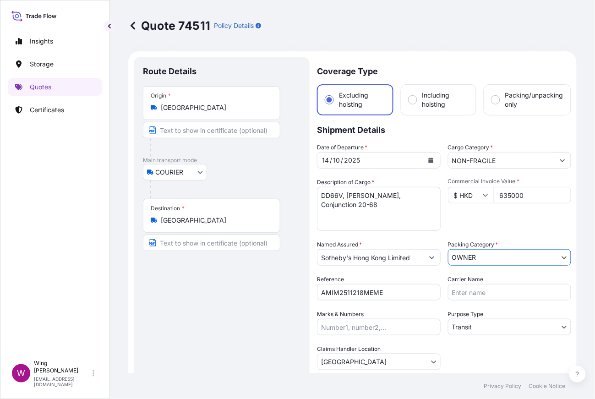
click at [240, 333] on div "Route Details Place of loading Road / [GEOGRAPHIC_DATA] / Inland Origin * [GEOG…" at bounding box center [222, 247] width 158 height 363
click at [219, 335] on div "Route Details Place of loading Road / [GEOGRAPHIC_DATA] / Inland Origin * [GEOG…" at bounding box center [222, 247] width 158 height 363
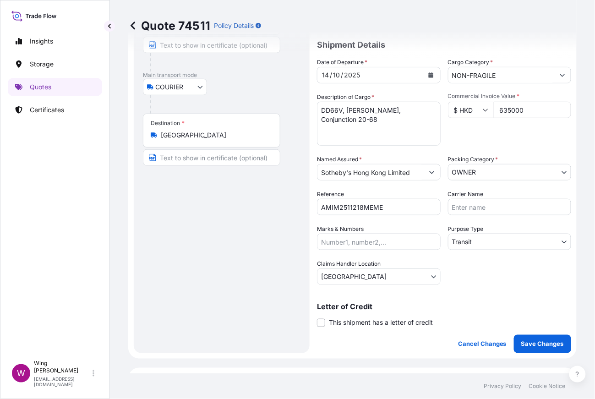
scroll to position [122, 0]
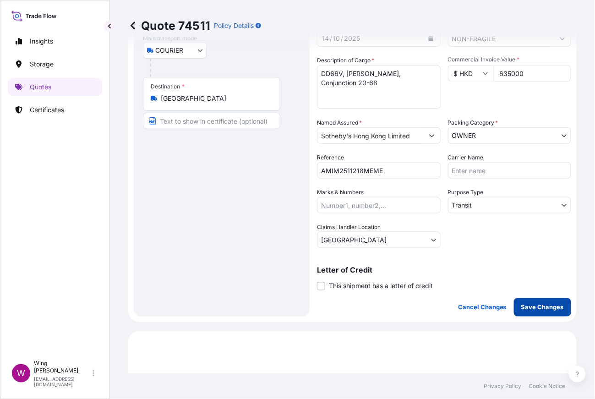
click at [514, 309] on button "Save Changes" at bounding box center [542, 307] width 57 height 18
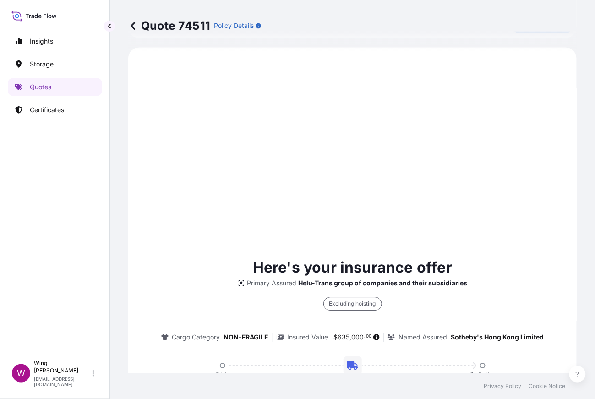
scroll to position [528, 0]
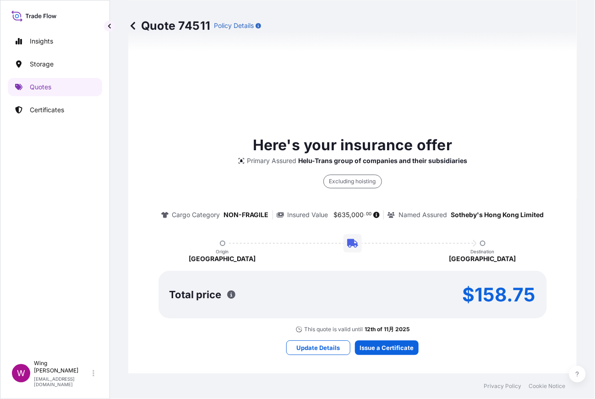
select select "COURIER"
select select "Transit"
select select "[GEOGRAPHIC_DATA]"
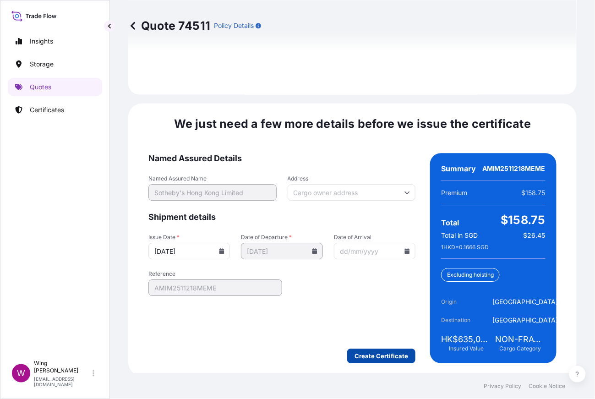
scroll to position [1280, 0]
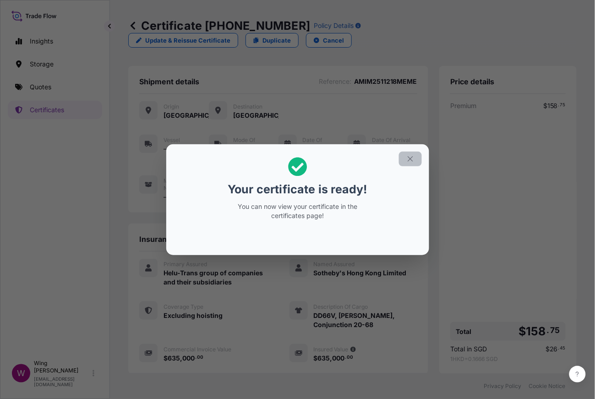
click at [409, 158] on icon "button" at bounding box center [410, 159] width 8 height 8
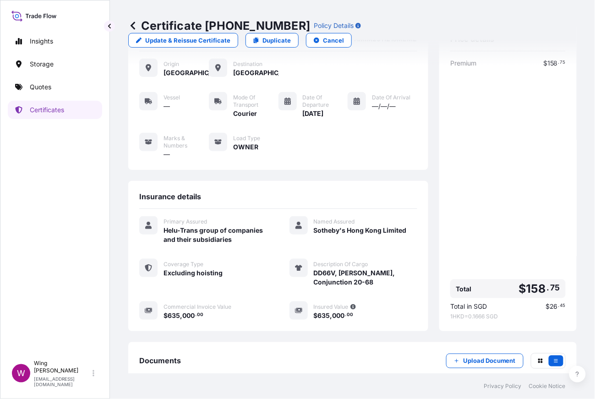
scroll to position [82, 0]
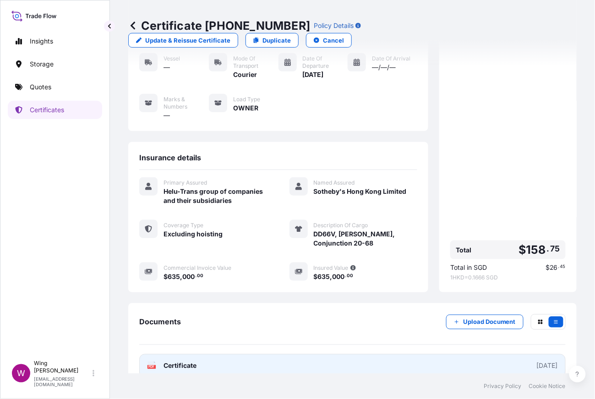
click at [151, 362] on text "PDF" at bounding box center [152, 367] width 6 height 3
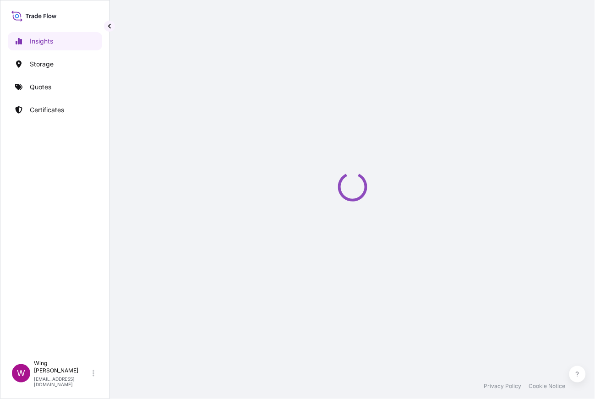
select select "2025"
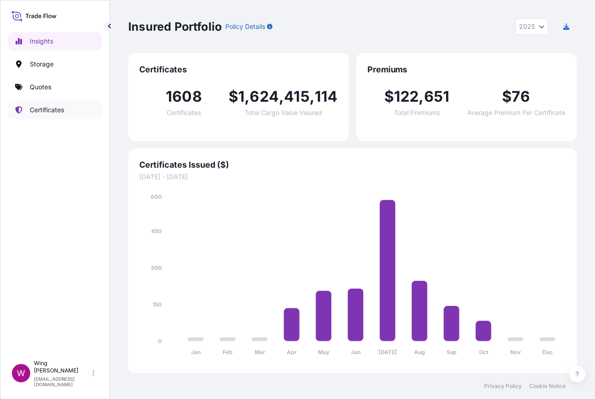
click at [55, 107] on p "Certificates" at bounding box center [47, 109] width 34 height 9
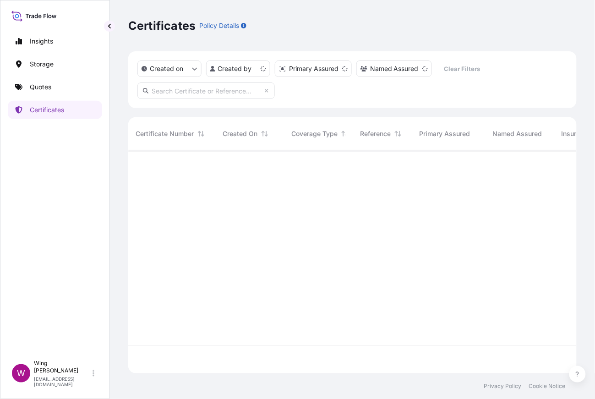
scroll to position [219, 439]
click at [219, 87] on input "text" at bounding box center [205, 90] width 137 height 16
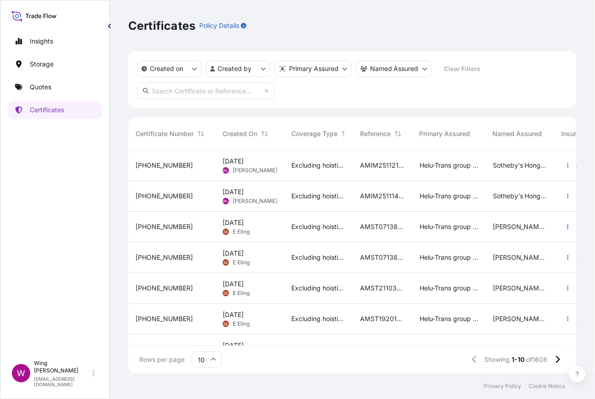
paste input "[PHONE_NUMBER]"
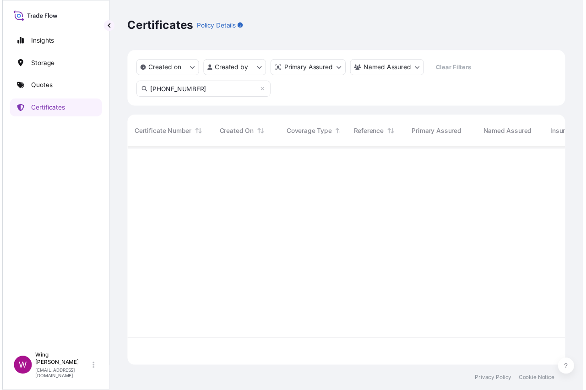
scroll to position [247, 439]
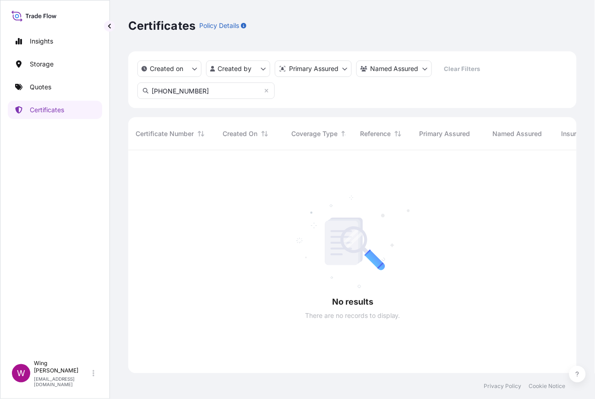
click at [210, 92] on input "[PHONE_NUMBER]" at bounding box center [205, 90] width 137 height 16
type input "[PHONE_NUMBER]"
click at [53, 242] on div "Insights Storage Quotes Certificates" at bounding box center [55, 190] width 94 height 332
click at [41, 39] on p "Insights" at bounding box center [41, 41] width 23 height 9
select select "2025"
